Goal: Task Accomplishment & Management: Manage account settings

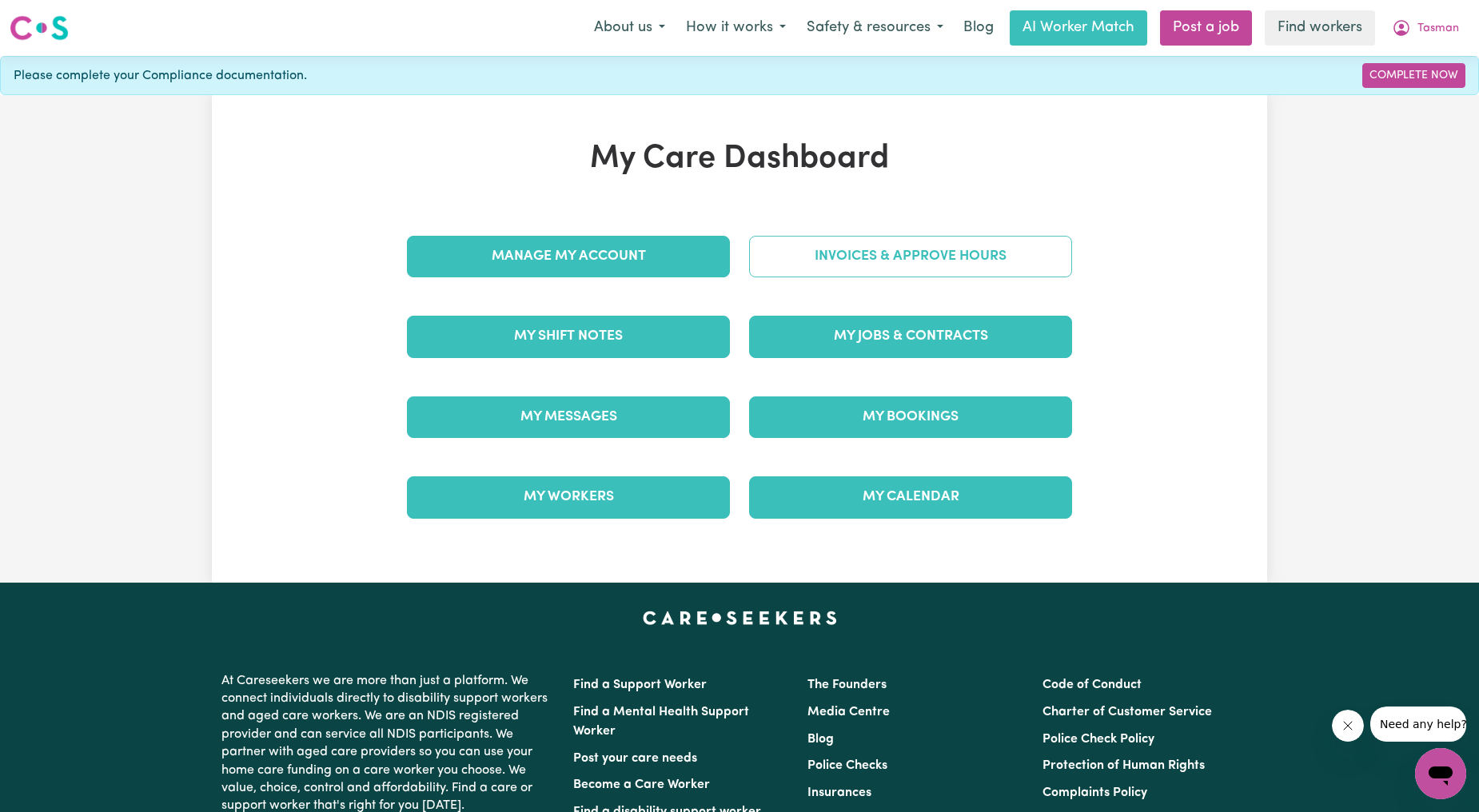
click at [889, 267] on link "Invoices & Approve Hours" at bounding box center [911, 256] width 323 height 41
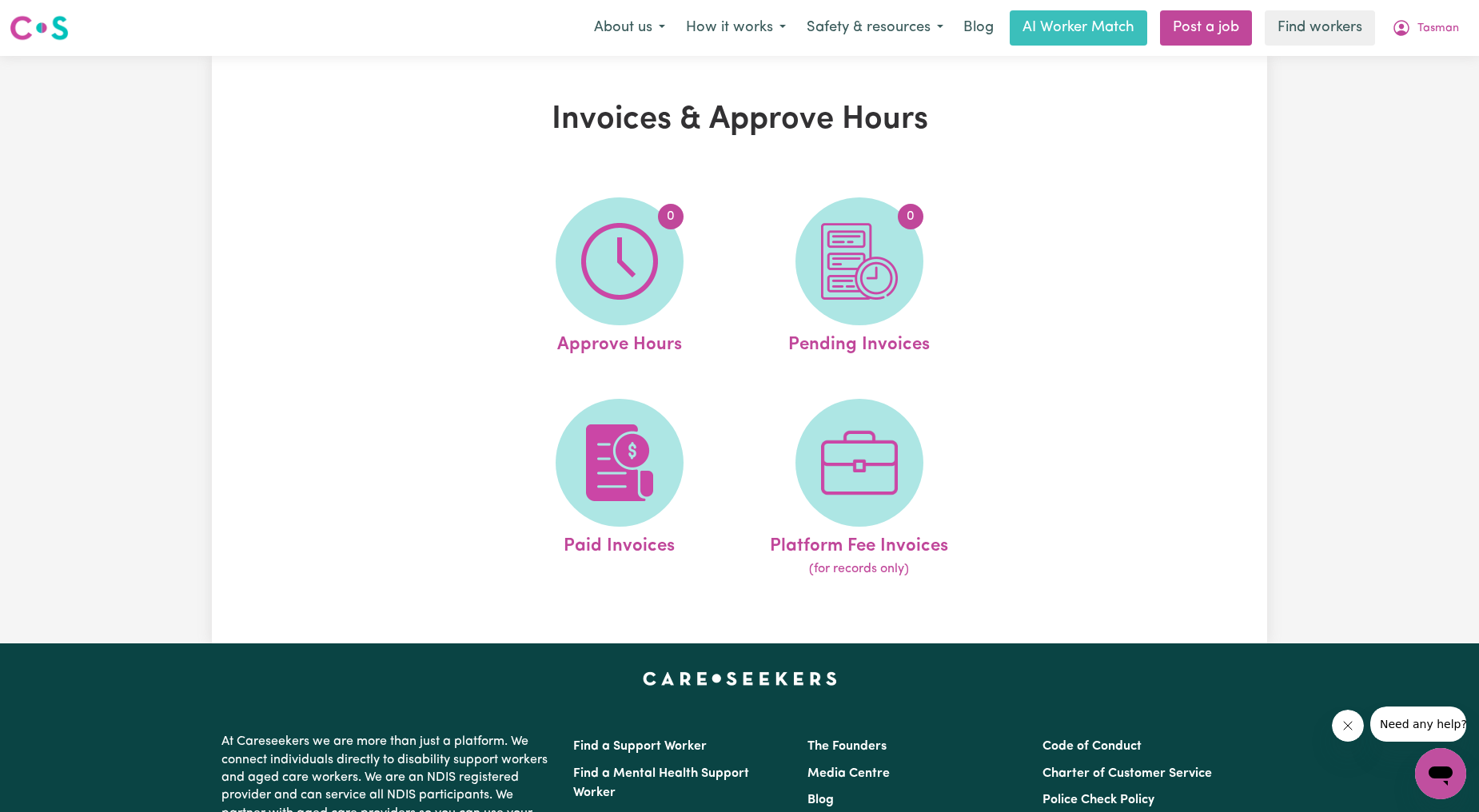
click at [1426, 48] on nav "Menu About us How it works Safety & resources Blog AI Worker Match Post a job F…" at bounding box center [739, 28] width 1479 height 56
click at [1418, 29] on span "Tasman" at bounding box center [1438, 29] width 41 height 18
click at [1402, 84] on link "Logout" at bounding box center [1406, 92] width 126 height 30
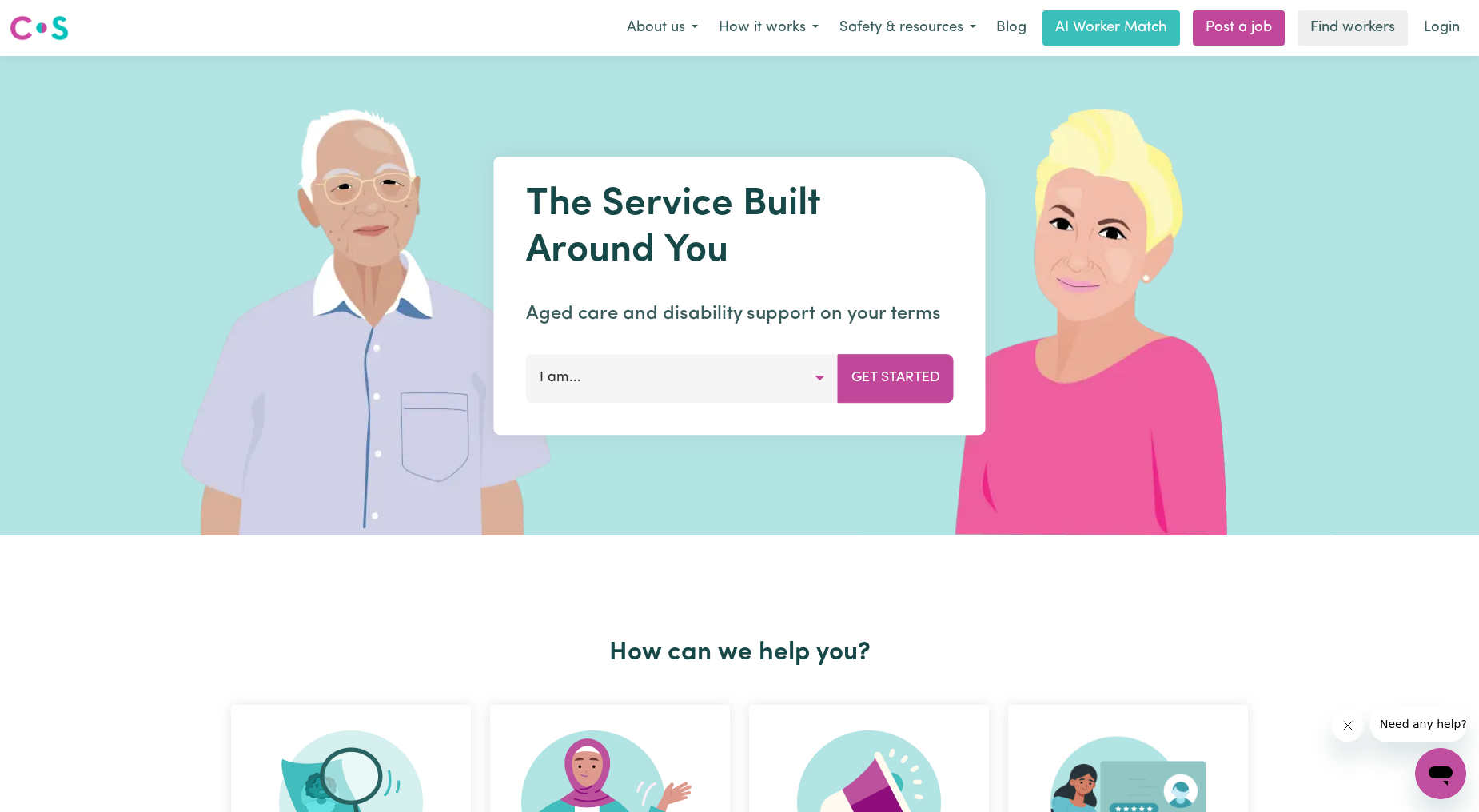
click at [1429, 19] on link "Login" at bounding box center [1442, 28] width 56 height 35
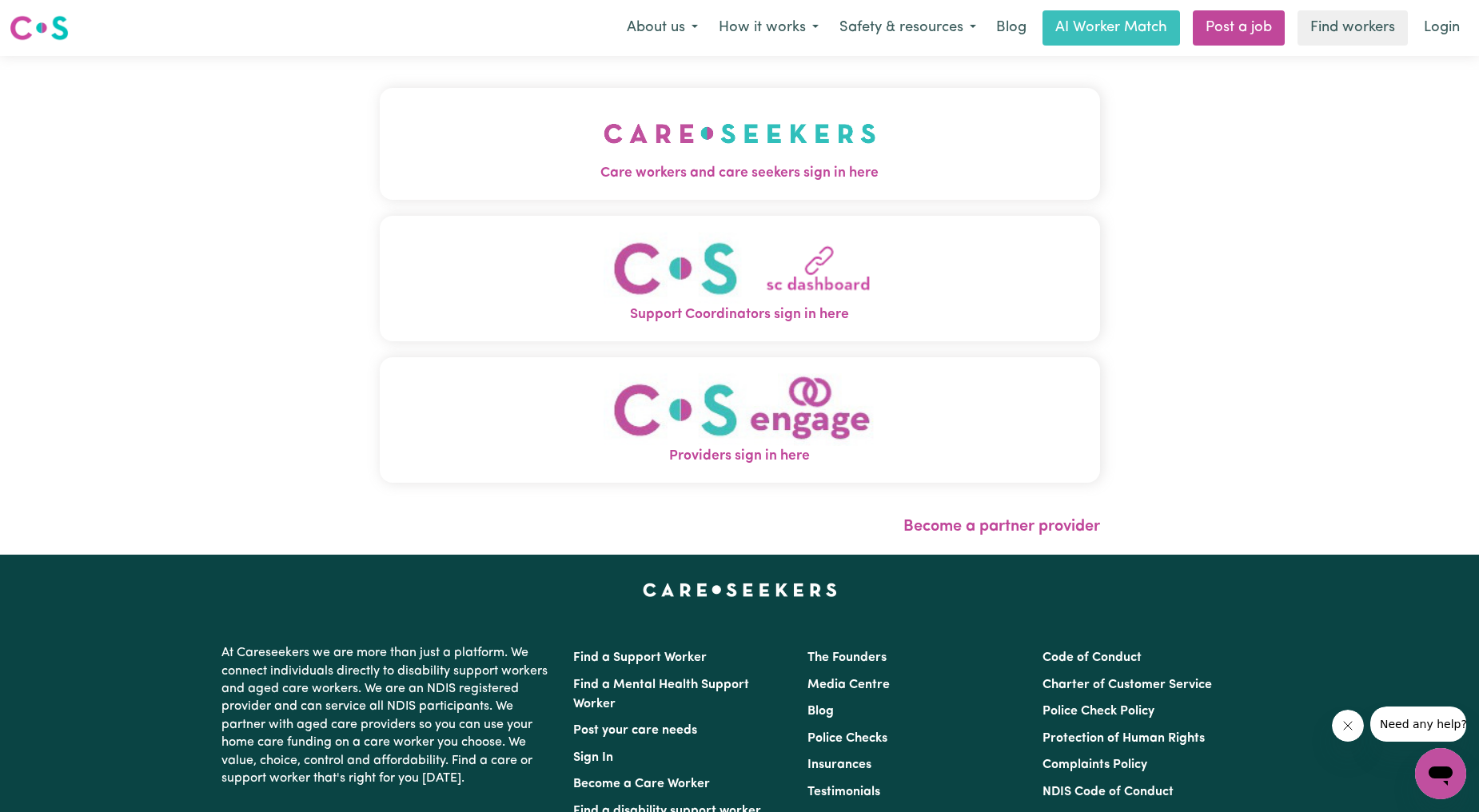
click at [706, 171] on span "Care workers and care seekers sign in here" at bounding box center [740, 173] width 721 height 21
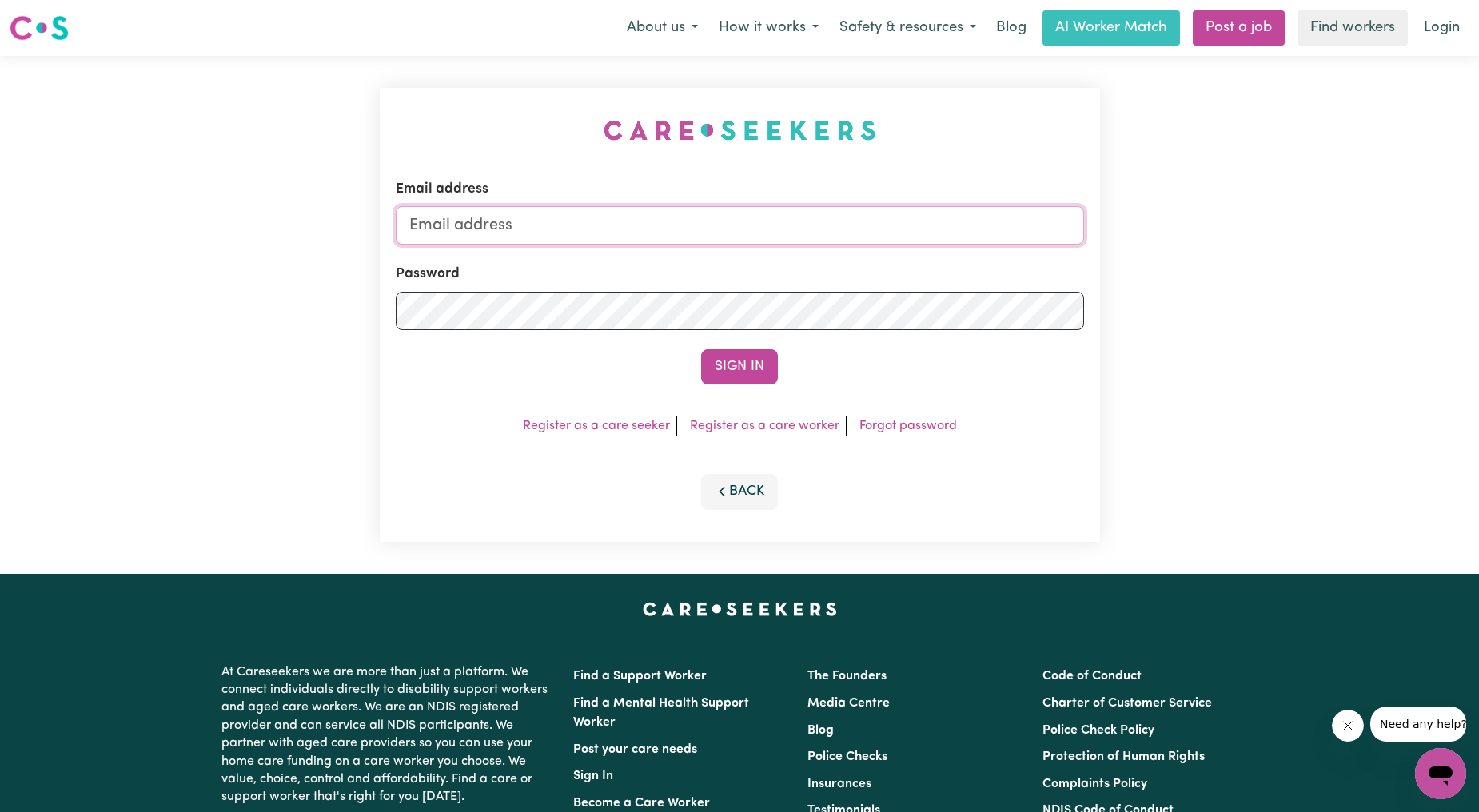
click at [638, 226] on input "Email address" at bounding box center [740, 226] width 689 height 39
drag, startPoint x: 489, startPoint y: 229, endPoint x: 1146, endPoint y: 195, distance: 657.9
click at [1145, 195] on div "Email address [EMAIL_ADDRESS][PERSON_NAME][DOMAIN_NAME] Password Sign In Regist…" at bounding box center [739, 315] width 1479 height 518
type input "superuser~[EMAIL_ADDRESS][DOMAIN_NAME]"
click at [721, 372] on button "Sign In" at bounding box center [739, 367] width 77 height 35
